Goal: Information Seeking & Learning: Find specific fact

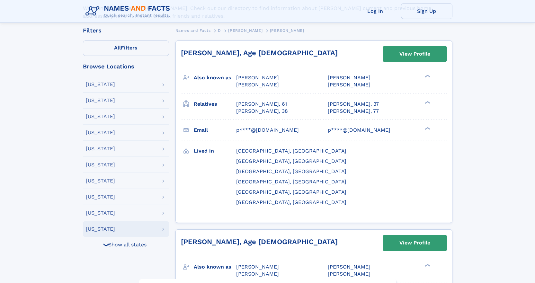
scroll to position [64, 0]
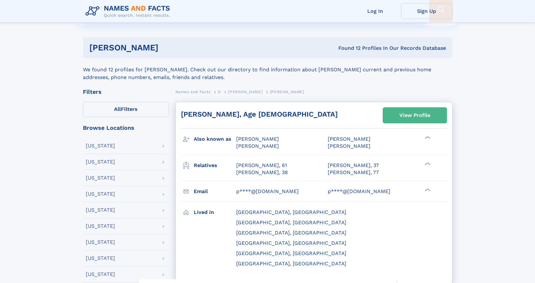
click at [388, 120] on link "View Profile" at bounding box center [415, 115] width 64 height 15
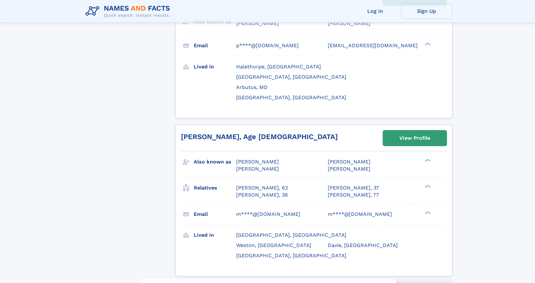
scroll to position [931, 0]
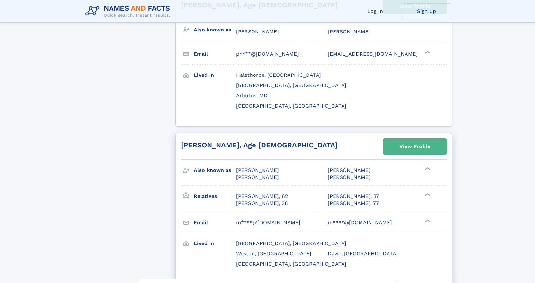
click at [407, 139] on div "View Profile" at bounding box center [414, 146] width 31 height 15
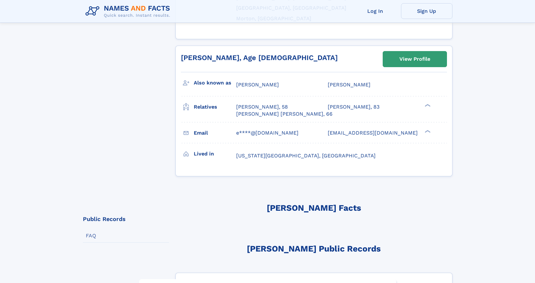
scroll to position [1592, 0]
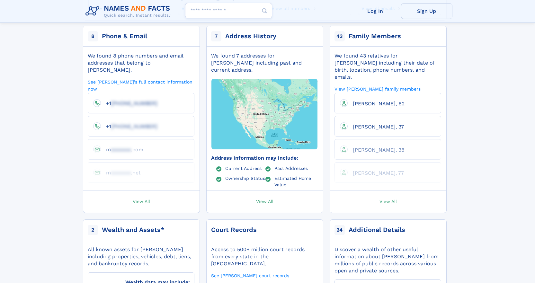
scroll to position [96, 0]
